Goal: Complete application form

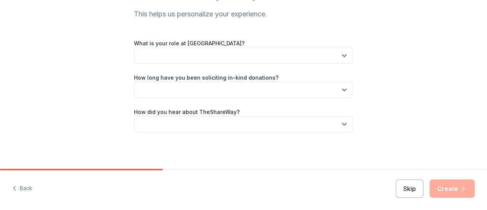
scroll to position [42, 0]
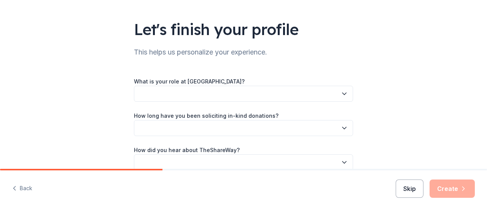
click at [412, 188] on button "Skip" at bounding box center [410, 188] width 28 height 18
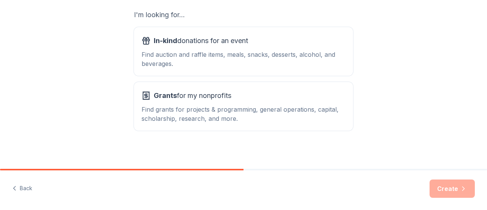
scroll to position [139, 0]
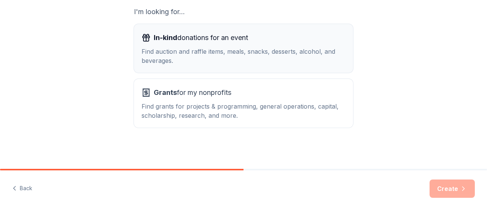
click at [210, 38] on span "In-kind donations for an event" at bounding box center [201, 38] width 94 height 12
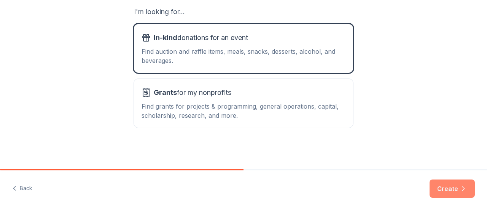
click at [459, 190] on button "Create" at bounding box center [452, 188] width 45 height 18
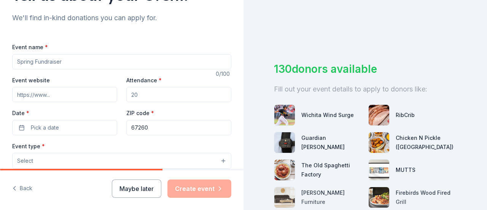
scroll to position [38, 0]
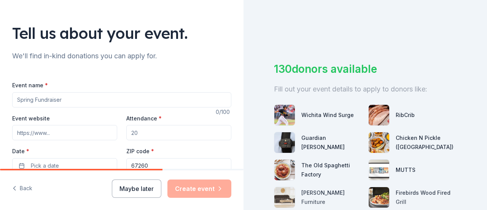
click at [84, 100] on input "Event name *" at bounding box center [121, 99] width 219 height 15
type input "College Fair"
click at [158, 134] on input "Attendance *" at bounding box center [178, 132] width 105 height 15
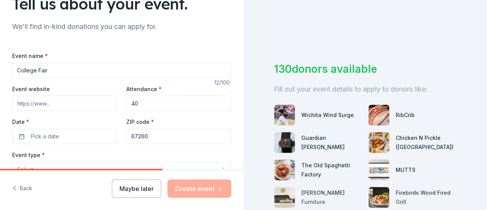
scroll to position [114, 0]
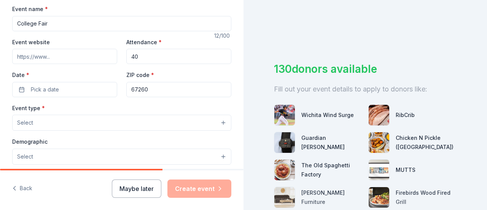
type input "40"
click at [52, 122] on button "Select" at bounding box center [121, 123] width 219 height 16
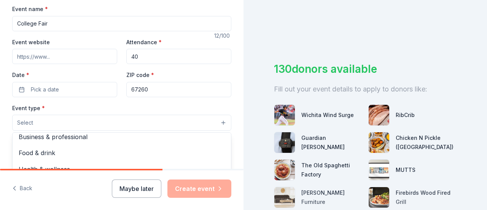
scroll to position [25, 0]
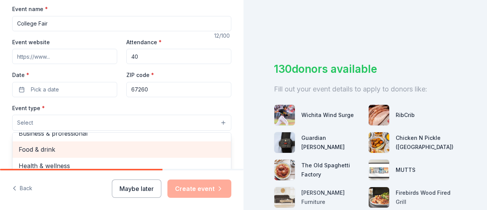
click at [34, 146] on span "Food & drink" at bounding box center [122, 149] width 206 height 10
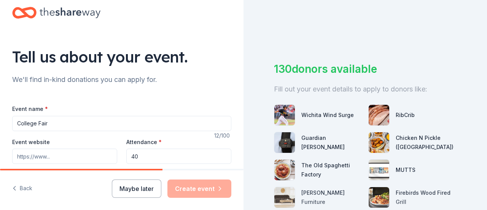
scroll to position [0, 0]
